Goal: Information Seeking & Learning: Learn about a topic

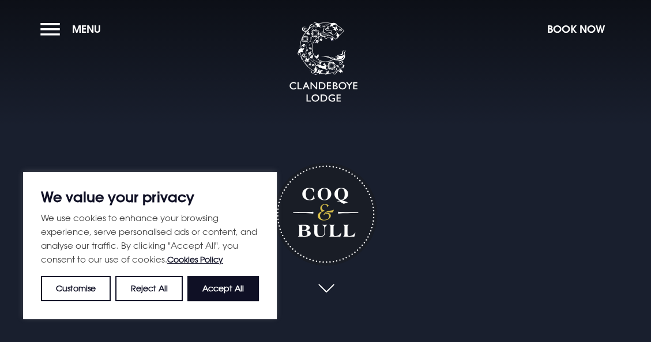
drag, startPoint x: 247, startPoint y: 292, endPoint x: 247, endPoint y: 284, distance: 8.1
click at [247, 291] on button "Accept All" at bounding box center [222, 288] width 71 height 25
checkbox input "true"
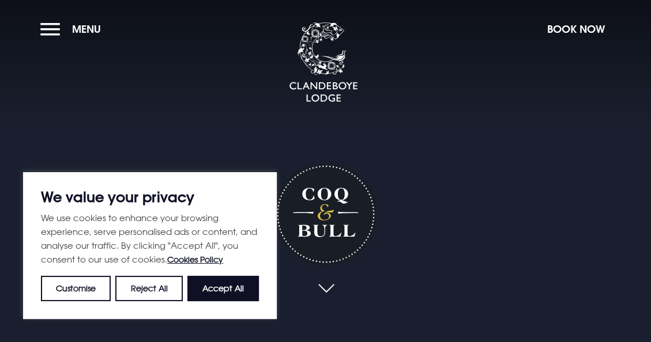
checkbox input "true"
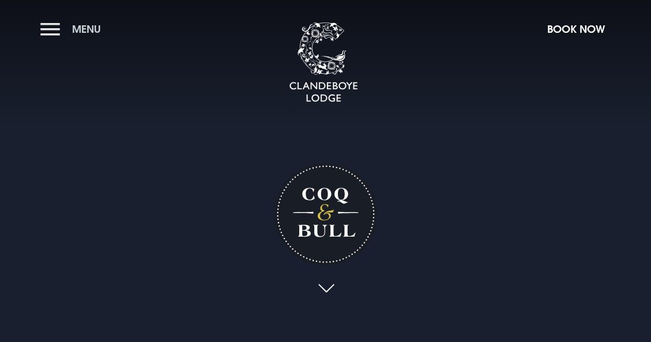
click at [52, 31] on button "Menu" at bounding box center [73, 29] width 66 height 25
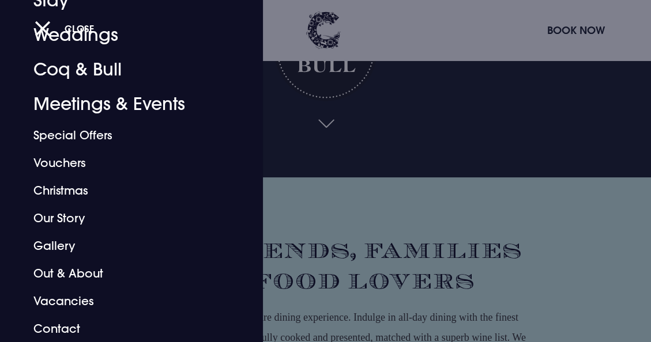
scroll to position [173, 0]
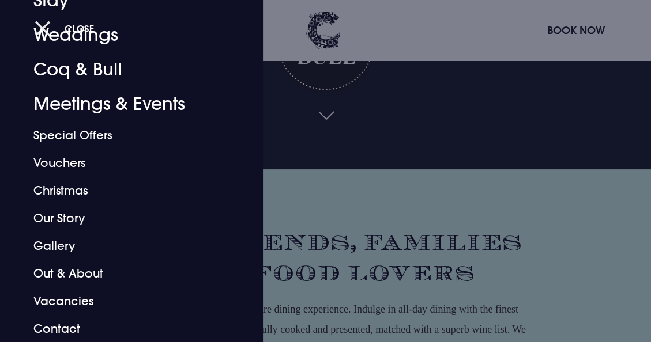
click at [38, 23] on button "Close" at bounding box center [65, 29] width 60 height 24
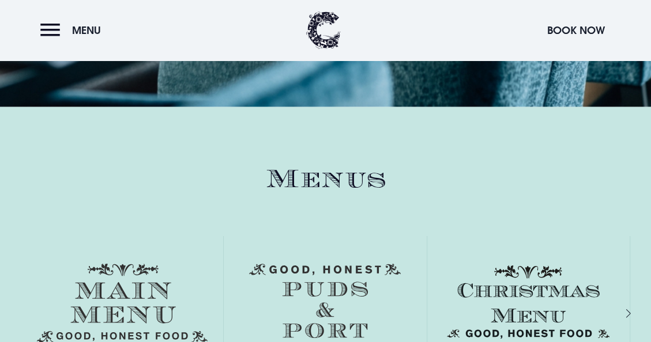
scroll to position [1556, 0]
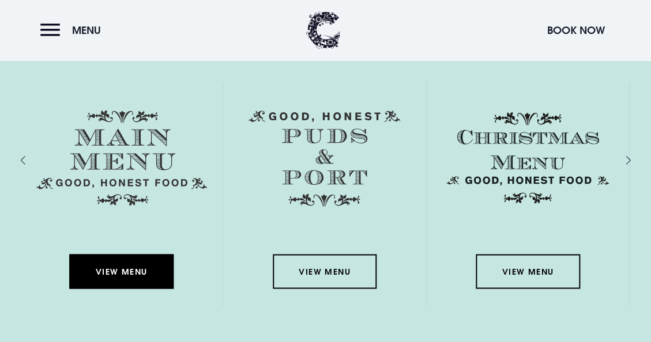
click at [131, 271] on link "View Menu" at bounding box center [122, 271] width 104 height 35
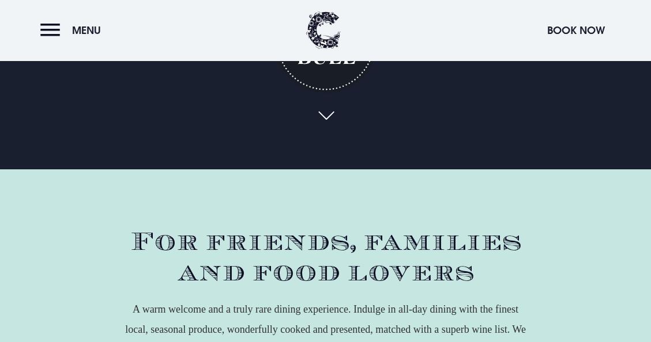
scroll to position [0, 0]
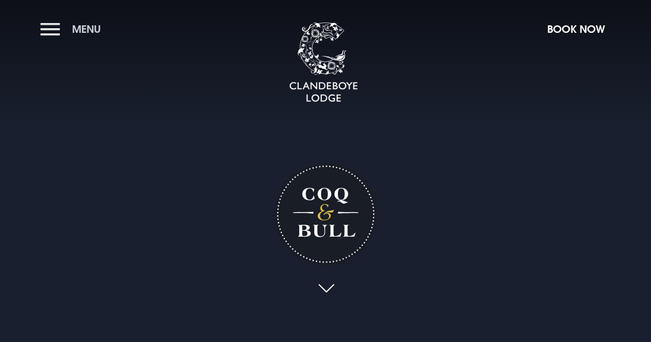
click at [48, 27] on button "Menu" at bounding box center [73, 29] width 66 height 25
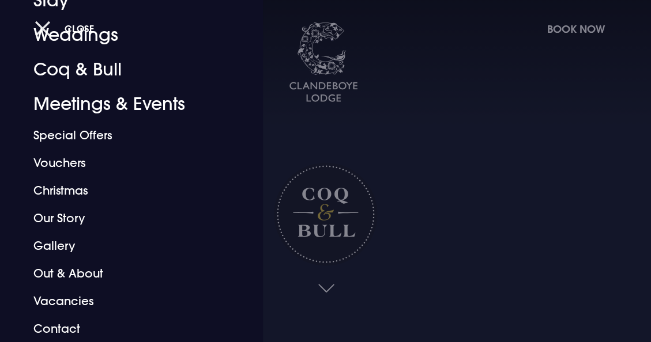
click at [39, 25] on button "Close" at bounding box center [65, 29] width 60 height 24
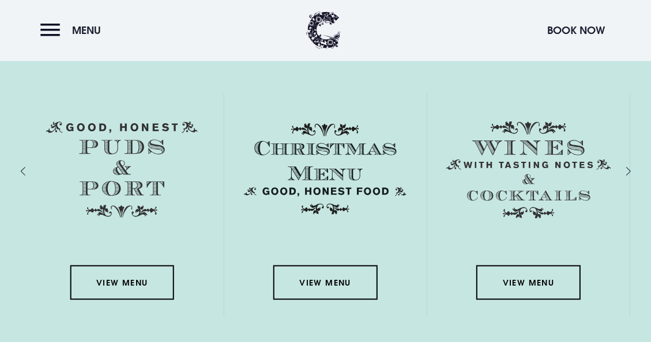
scroll to position [1556, 0]
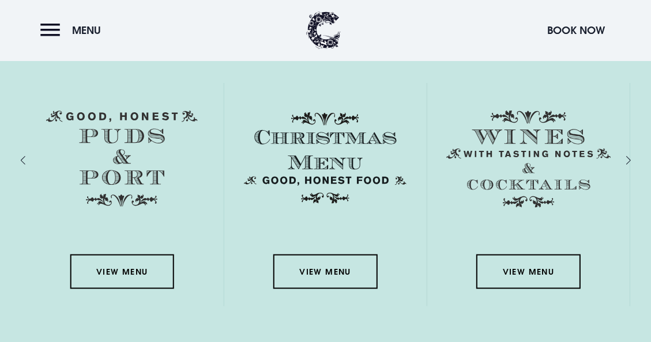
click at [20, 159] on div "Menus View Menu View Menu View Menu View Menu View Menu" at bounding box center [325, 173] width 637 height 324
click at [621, 159] on div "Next slide" at bounding box center [615, 160] width 11 height 17
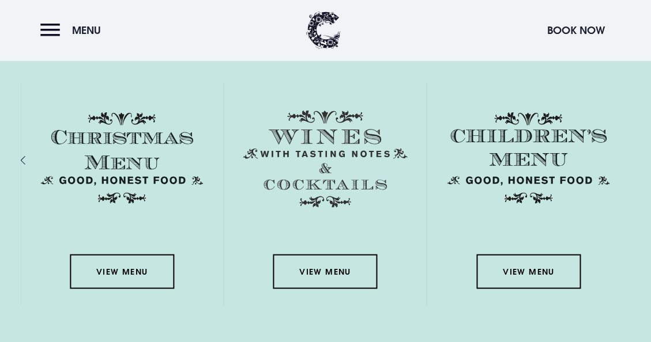
click at [20, 158] on div "Menus View Menu View Menu View Menu View Menu View Menu" at bounding box center [325, 173] width 637 height 324
click at [29, 157] on div "Previous slide" at bounding box center [34, 160] width 11 height 17
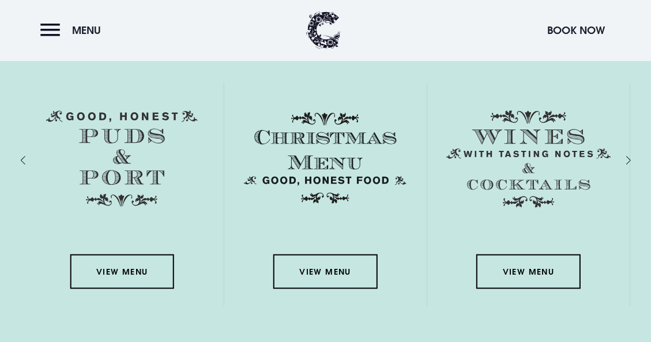
click at [29, 158] on div "Previous slide" at bounding box center [34, 160] width 11 height 17
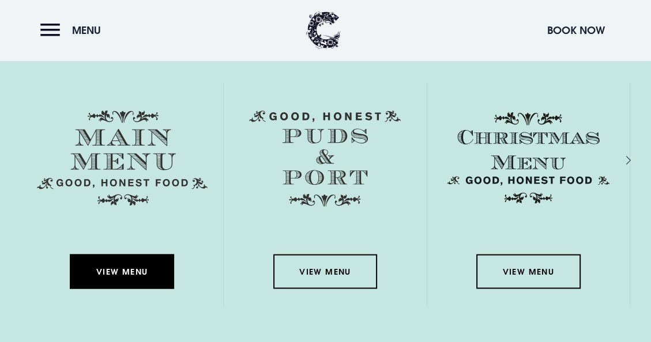
click at [115, 270] on link "View Menu" at bounding box center [122, 271] width 104 height 35
